Goal: Navigation & Orientation: Find specific page/section

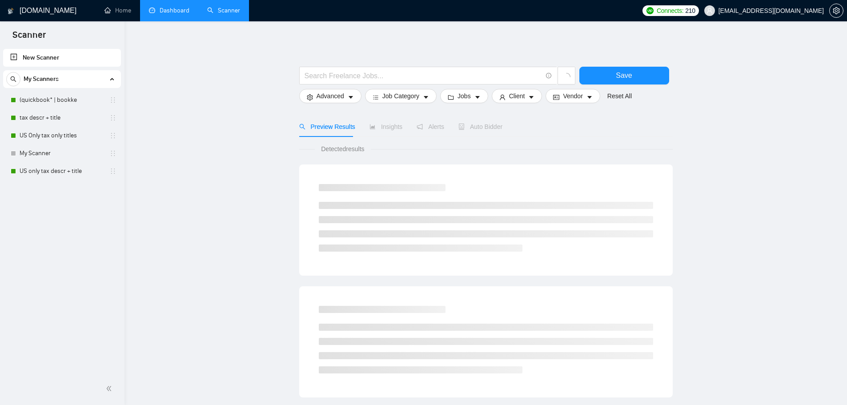
click at [160, 10] on link "Dashboard" at bounding box center [169, 11] width 40 height 8
